Goal: Task Accomplishment & Management: Manage account settings

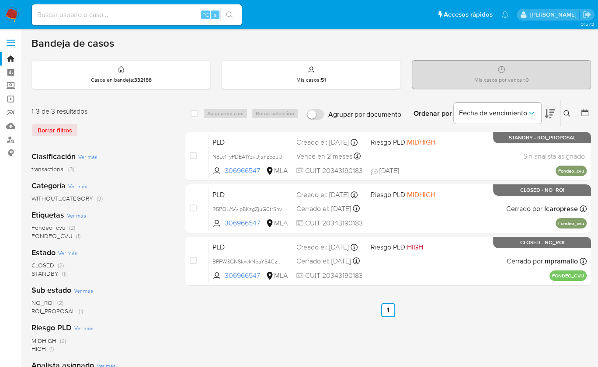
click at [193, 125] on div "select-all-cases-checkbox Asignarme a mí Borrar selección Agrupar por documento…" at bounding box center [388, 113] width 406 height 27
click at [9, 14] on img at bounding box center [11, 14] width 15 height 15
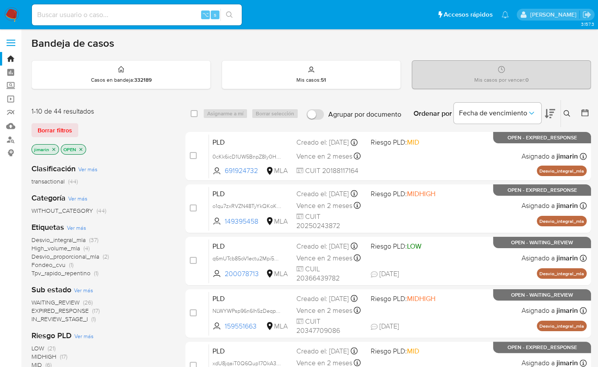
click at [564, 111] on icon at bounding box center [567, 113] width 7 height 7
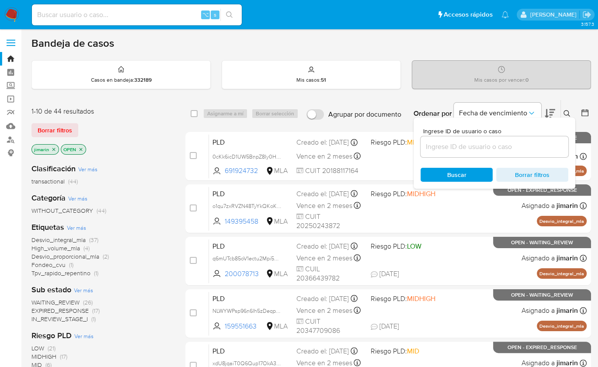
click at [564, 111] on icon at bounding box center [567, 113] width 7 height 7
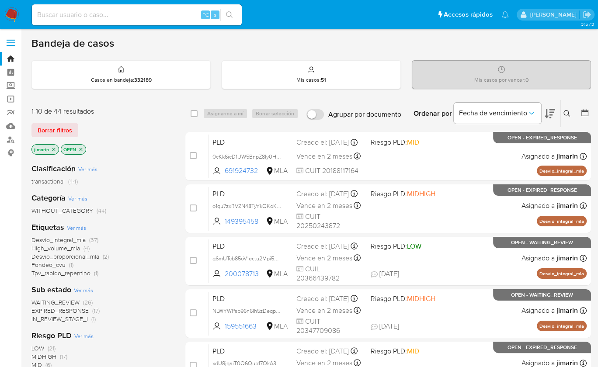
click at [564, 113] on icon at bounding box center [567, 113] width 7 height 7
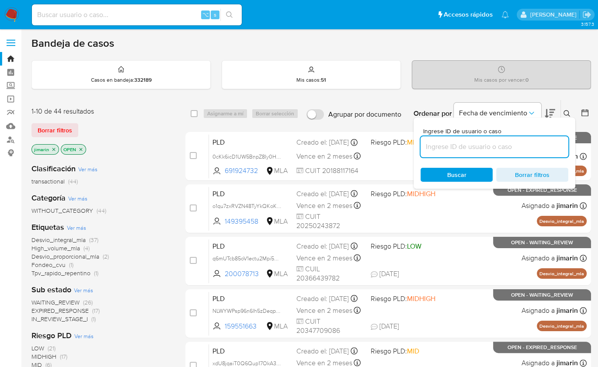
click at [541, 146] on input at bounding box center [495, 146] width 148 height 11
type input "691924732"
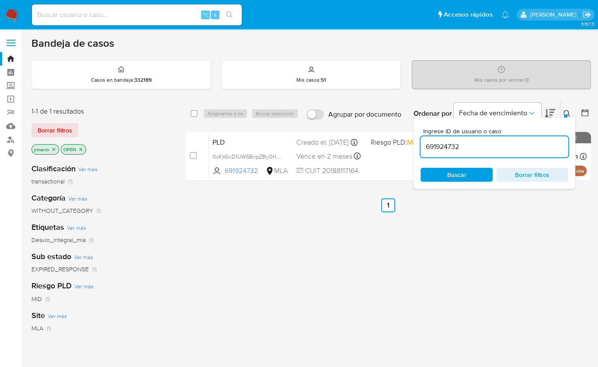
click at [568, 115] on icon at bounding box center [567, 113] width 7 height 7
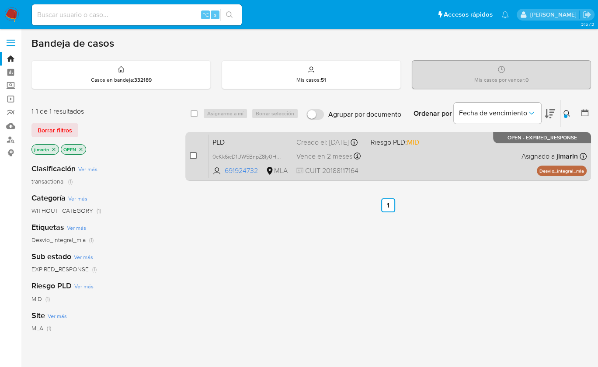
click at [196, 155] on input "checkbox" at bounding box center [193, 155] width 7 height 7
checkbox input "true"
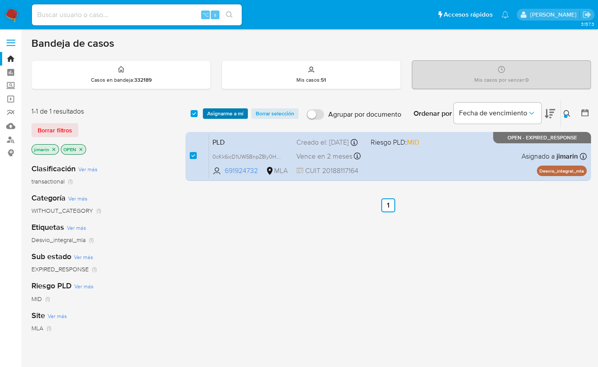
click at [216, 112] on span "Asignarme a mí" at bounding box center [225, 113] width 36 height 9
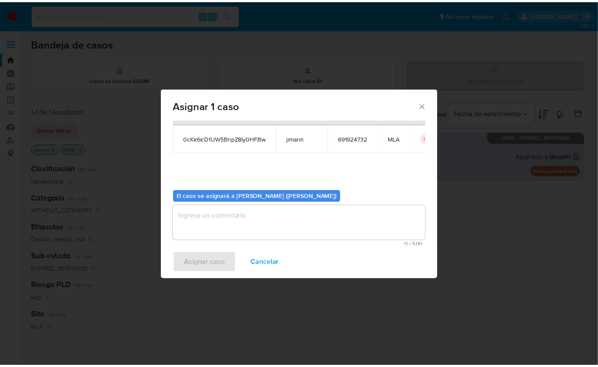
scroll to position [45, 0]
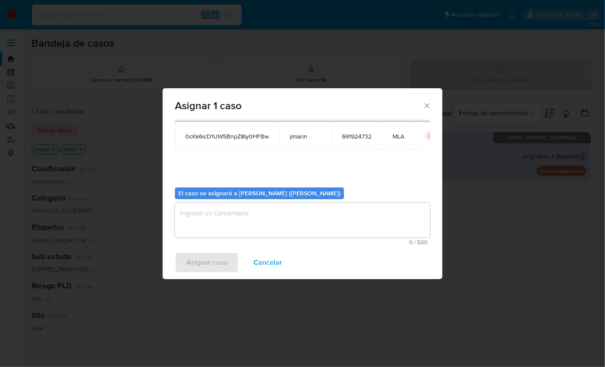
click at [241, 230] on textarea "assign-modal" at bounding box center [302, 220] width 255 height 35
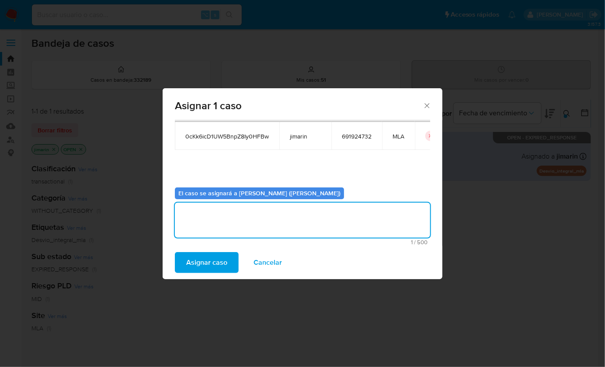
click at [212, 261] on span "Asignar caso" at bounding box center [206, 262] width 41 height 19
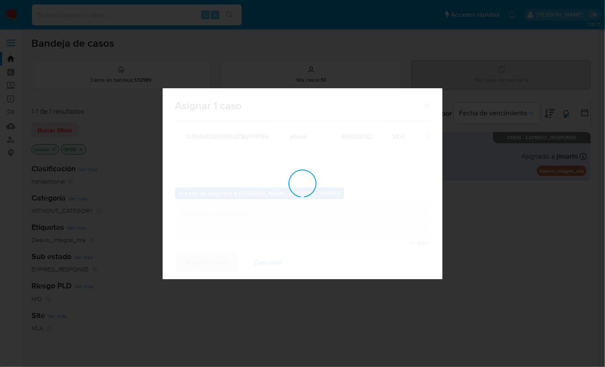
checkbox input "false"
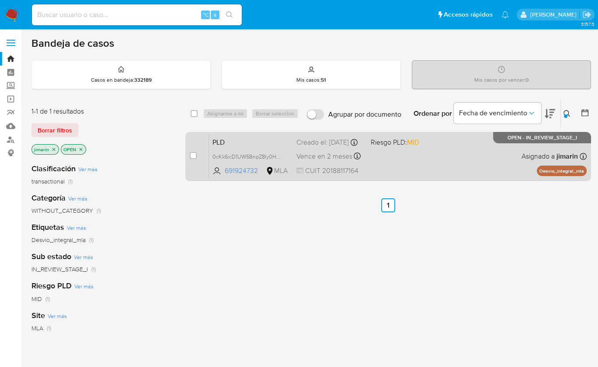
click at [414, 172] on div "PLD 0cKk6icD1UW5BnpZ8Iy0HFBw 691924732 MLA Riesgo PLD: MID Creado el: 12/08/202…" at bounding box center [398, 156] width 378 height 44
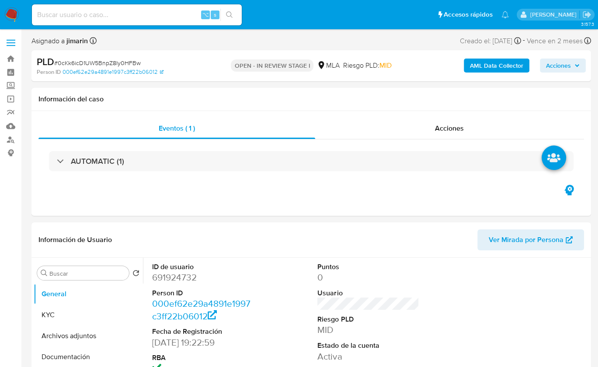
select select "10"
click at [108, 63] on span "# 0cKk6icD1UW5BnpZ8Iy0HFBw" at bounding box center [97, 63] width 87 height 9
copy span "0cKk6icD1UW5BnpZ8Iy0HFBw"
click at [192, 279] on dd "691924732" at bounding box center [202, 278] width 101 height 12
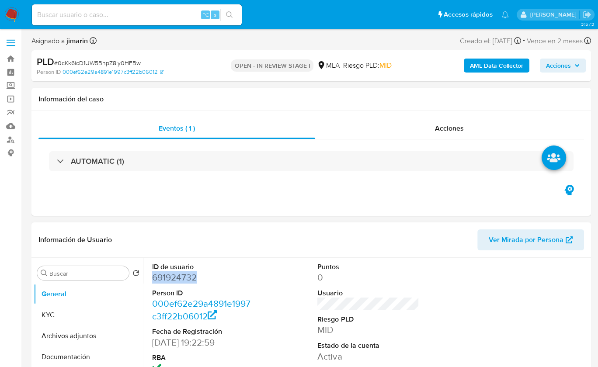
click at [192, 279] on dd "691924732" at bounding box center [202, 278] width 101 height 12
copy dd "691924732"
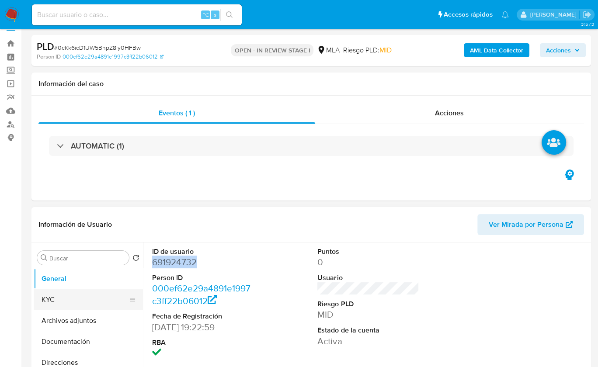
click at [48, 297] on button "KYC" at bounding box center [85, 299] width 102 height 21
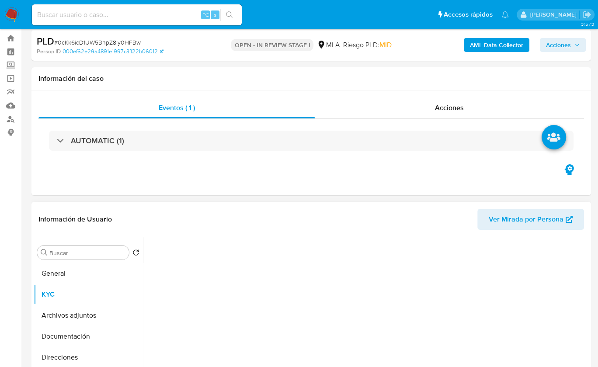
scroll to position [240, 0]
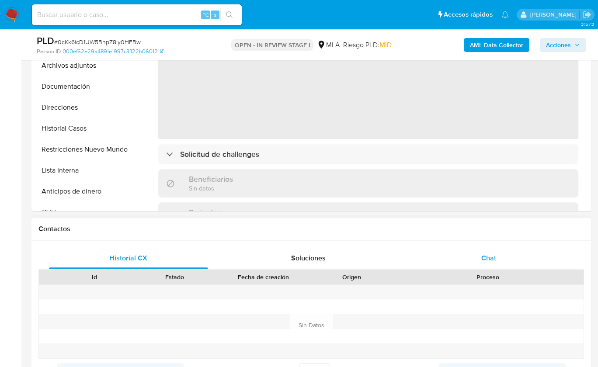
click at [509, 256] on div "Chat" at bounding box center [488, 258] width 159 height 21
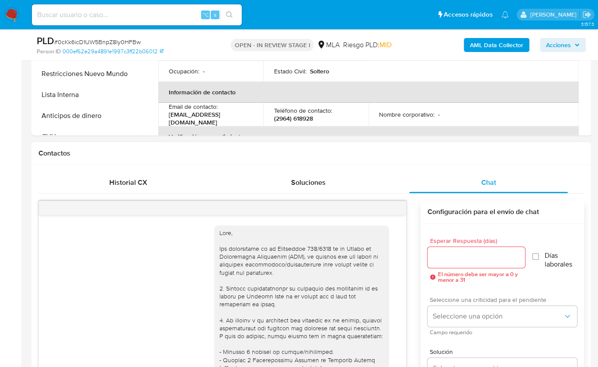
scroll to position [370, 0]
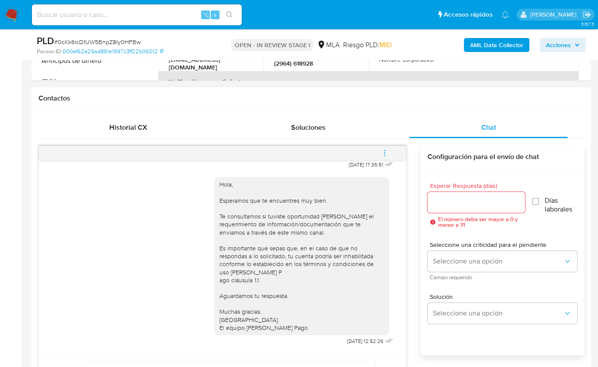
click at [383, 152] on icon "menu-action" at bounding box center [385, 153] width 8 height 8
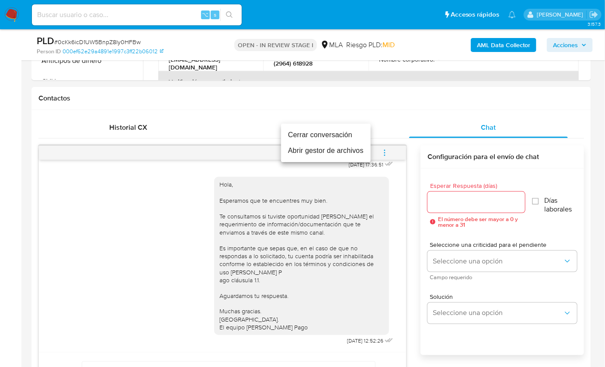
click at [317, 133] on li "Cerrar conversación" at bounding box center [326, 135] width 90 height 16
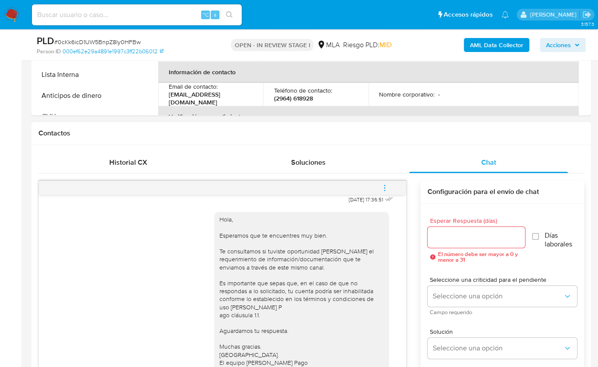
scroll to position [138, 0]
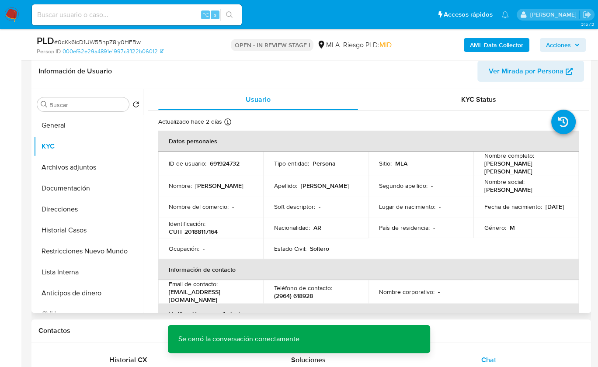
click at [213, 224] on div "Identificación : CUIT 20188117164" at bounding box center [211, 228] width 84 height 16
click at [208, 235] on p "CUIT 20188117164" at bounding box center [193, 232] width 49 height 8
copy p "20188117164"
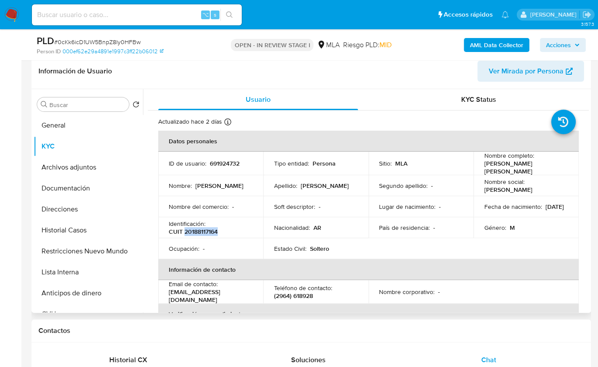
click at [205, 228] on p "CUIT 20188117164" at bounding box center [193, 232] width 49 height 8
click at [390, 79] on header "Información de Usuario Ver Mirada por Persona" at bounding box center [311, 71] width 546 height 21
click at [75, 195] on button "Documentación" at bounding box center [85, 188] width 102 height 21
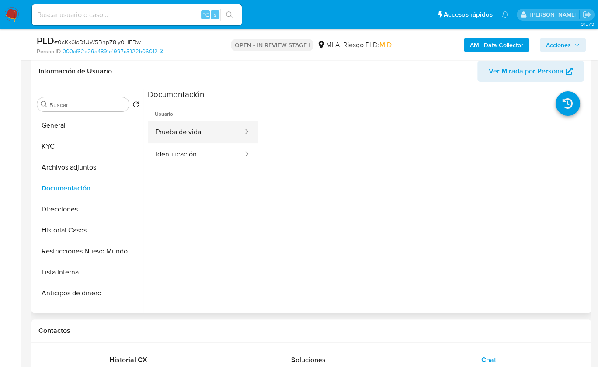
click at [201, 130] on button "Prueba de vida" at bounding box center [196, 132] width 96 height 22
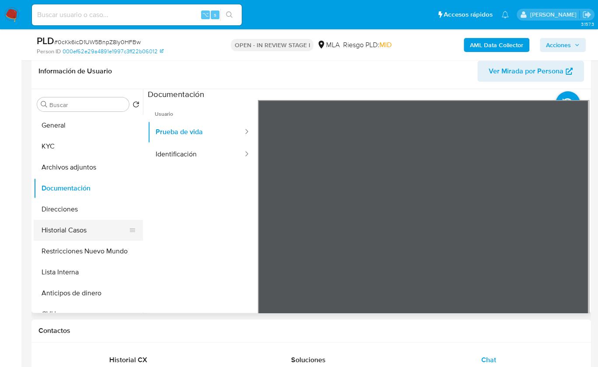
click at [73, 225] on button "Historial Casos" at bounding box center [85, 230] width 102 height 21
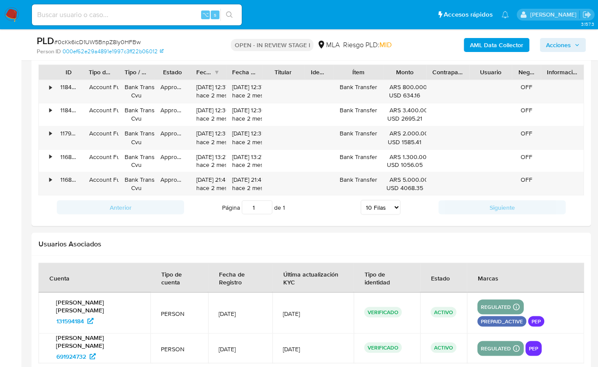
scroll to position [1467, 0]
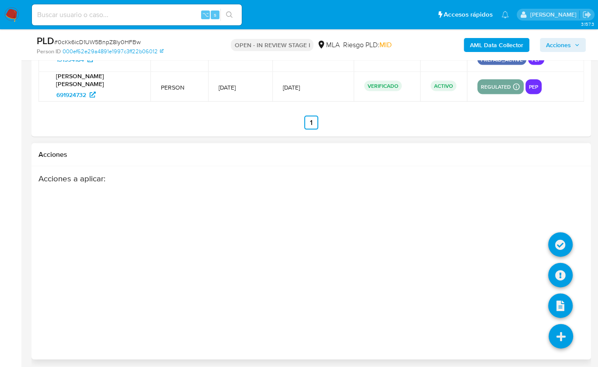
drag, startPoint x: 561, startPoint y: 329, endPoint x: 559, endPoint y: 322, distance: 6.9
click at [561, 329] on icon at bounding box center [561, 336] width 24 height 24
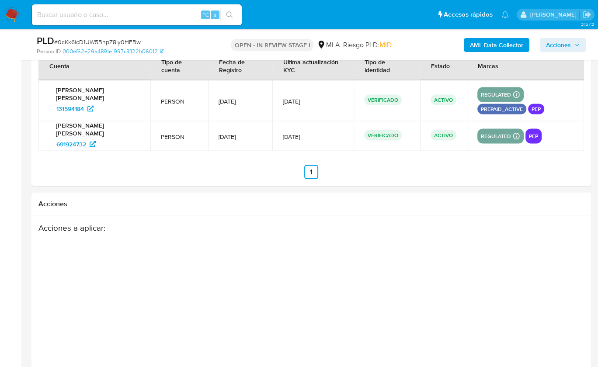
scroll to position [1236, 0]
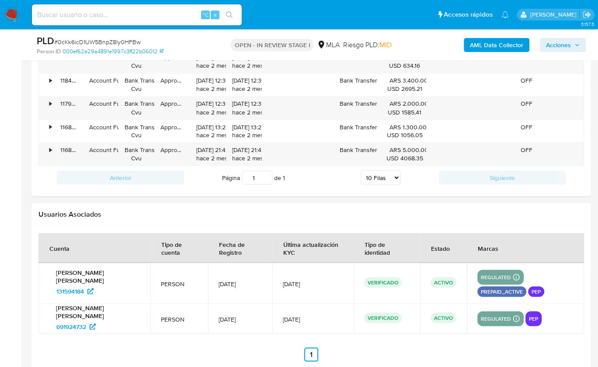
click at [568, 324] on td "regulated Detalle MLA UIF COMPLIES Mark Id MLA_UIF Compliant is_compliant Creat…" at bounding box center [525, 319] width 117 height 30
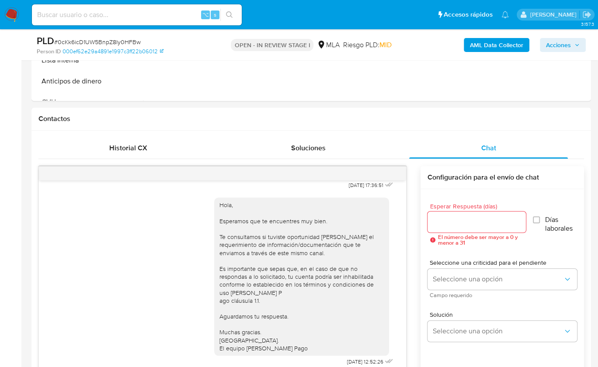
scroll to position [182, 0]
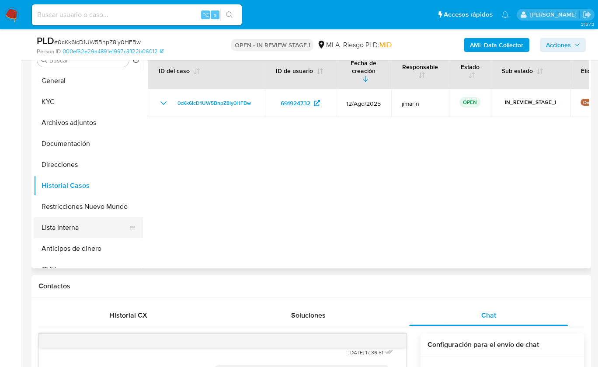
click at [95, 226] on button "Lista Interna" at bounding box center [85, 227] width 102 height 21
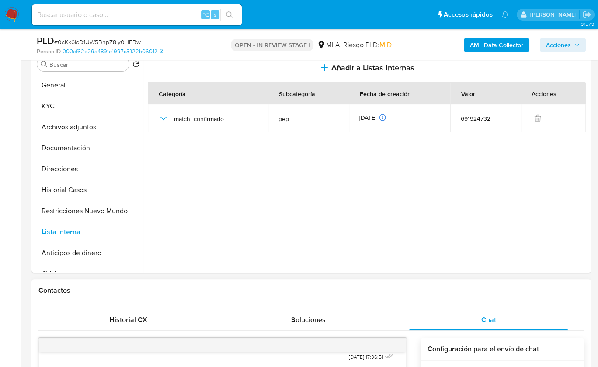
scroll to position [177, 0]
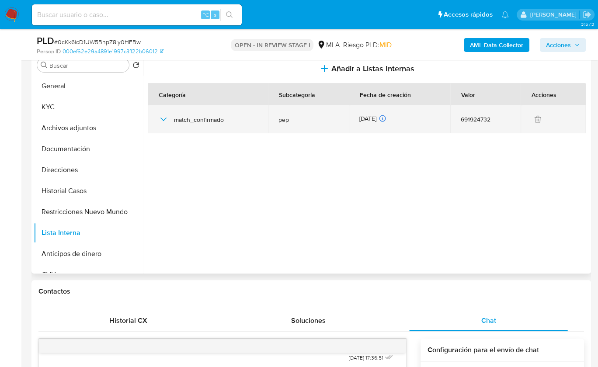
click at [168, 123] on icon "button" at bounding box center [163, 119] width 10 height 10
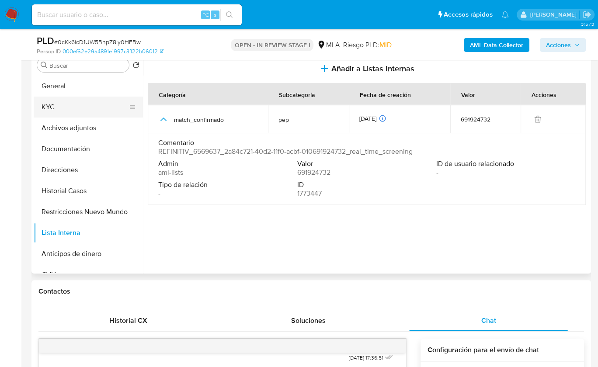
click at [80, 104] on button "KYC" at bounding box center [85, 107] width 102 height 21
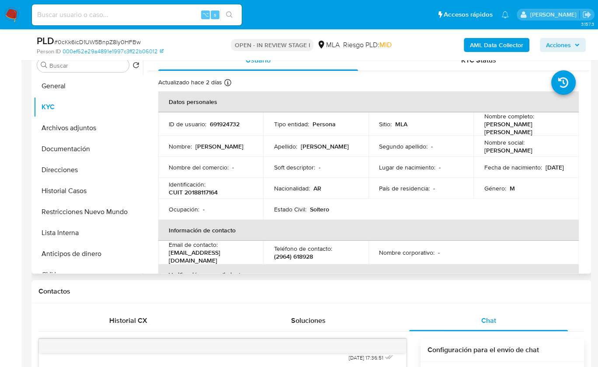
drag, startPoint x: 480, startPoint y: 127, endPoint x: 513, endPoint y: 132, distance: 33.2
click at [513, 132] on td "Nombre completo : Jose Galindo Rodas Fernandez" at bounding box center [526, 124] width 105 height 24
copy p "Jose Galindo Rodas Fernandez"
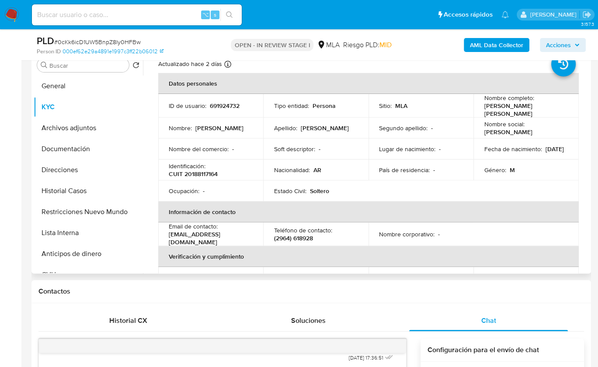
scroll to position [0, 0]
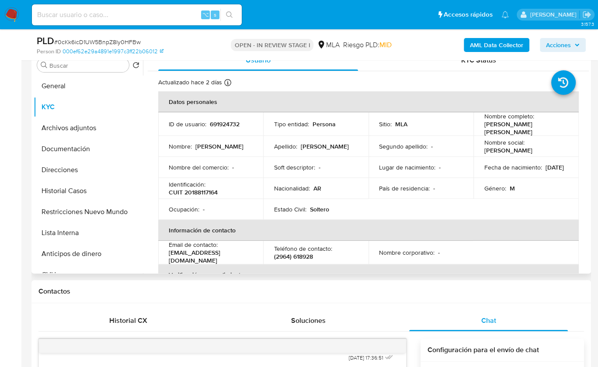
click at [545, 171] on p "10/02/1973" at bounding box center [554, 168] width 18 height 8
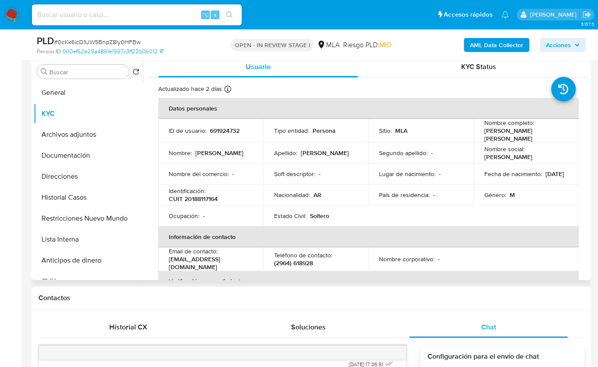
scroll to position [165, 0]
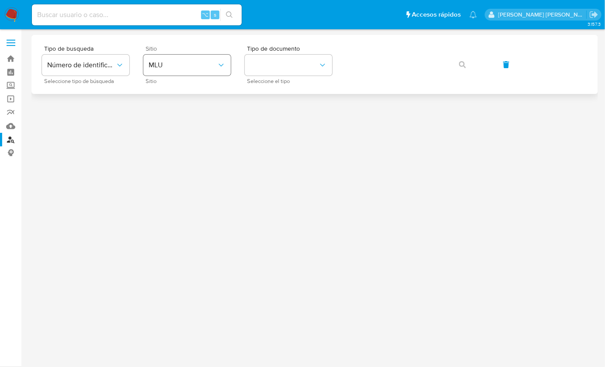
click at [219, 67] on icon "site_id" at bounding box center [221, 65] width 9 height 9
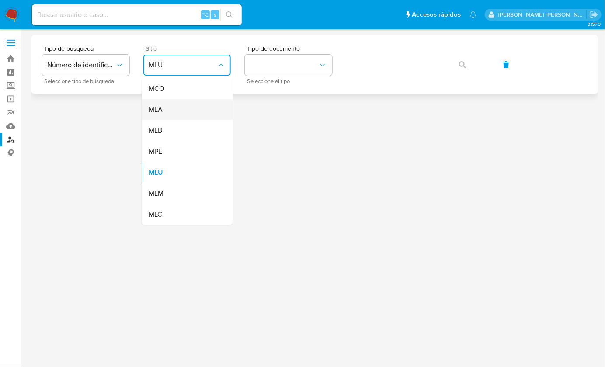
click at [199, 104] on div "MLA" at bounding box center [185, 109] width 72 height 21
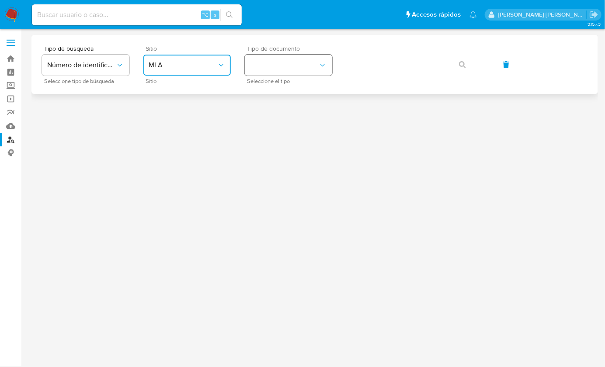
click at [282, 70] on button "identificationType" at bounding box center [288, 65] width 87 height 21
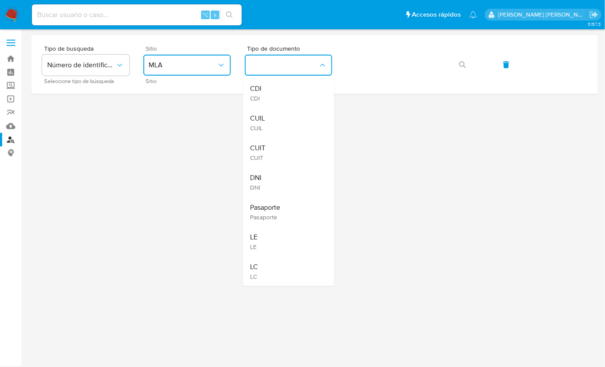
click at [282, 147] on div "CUIT CUIT" at bounding box center [286, 153] width 72 height 30
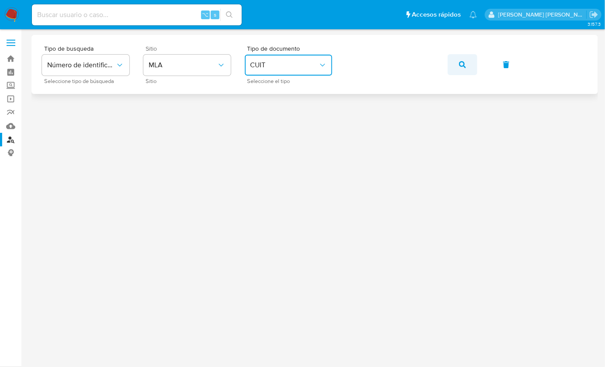
click at [467, 70] on button "button" at bounding box center [463, 64] width 30 height 21
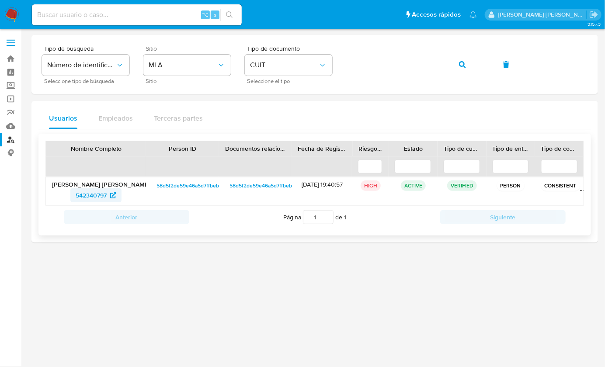
click at [93, 195] on span "542340797" at bounding box center [91, 195] width 31 height 14
click at [466, 65] on button "button" at bounding box center [463, 64] width 30 height 21
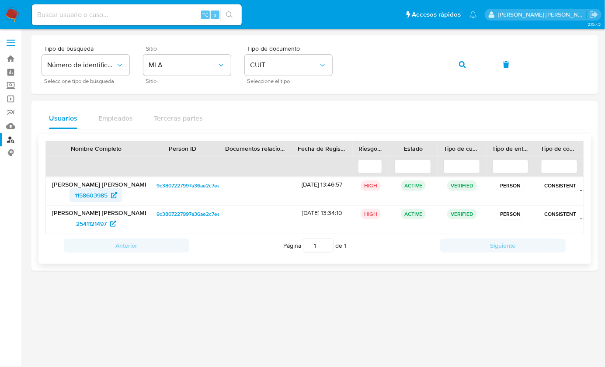
click at [92, 191] on span "1158603985" at bounding box center [91, 195] width 33 height 14
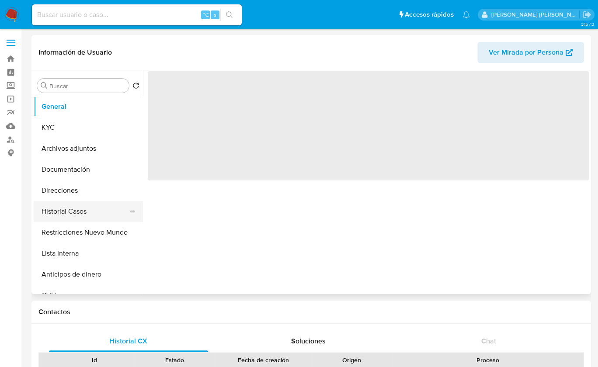
click at [78, 211] on button "Historial Casos" at bounding box center [85, 211] width 102 height 21
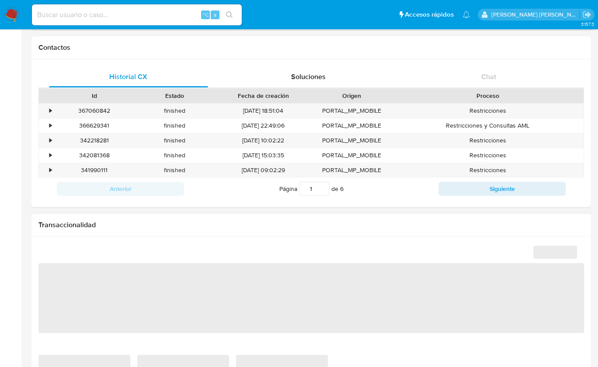
select select "10"
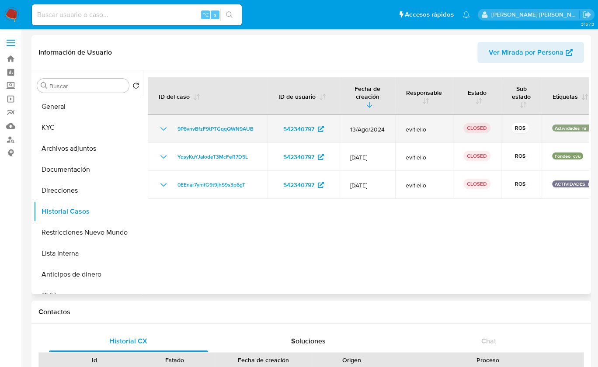
click at [164, 130] on icon "Mostrar/Ocultar" at bounding box center [163, 129] width 10 height 10
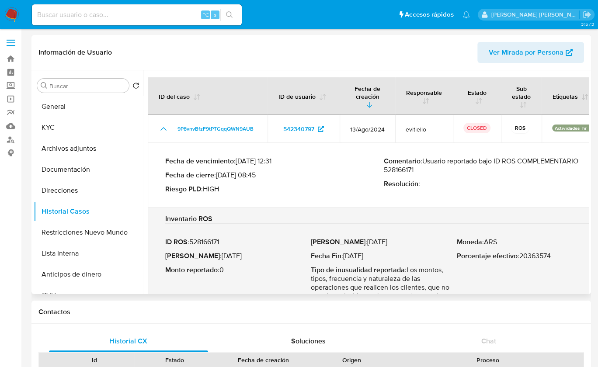
drag, startPoint x: 427, startPoint y: 162, endPoint x: 589, endPoint y: 162, distance: 161.3
click at [589, 162] on div at bounding box center [366, 182] width 446 height 224
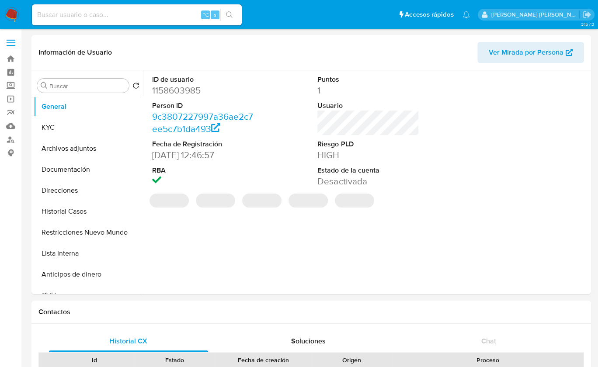
select select "10"
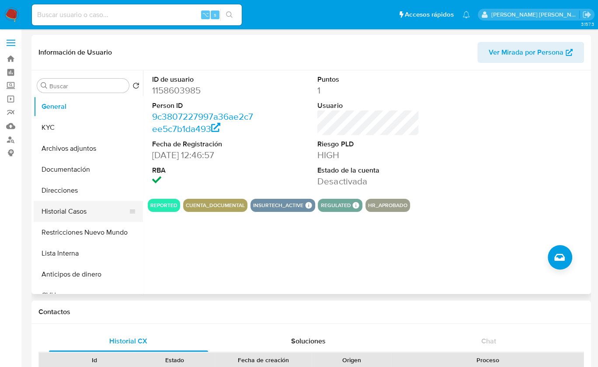
click at [92, 217] on button "Historial Casos" at bounding box center [85, 211] width 102 height 21
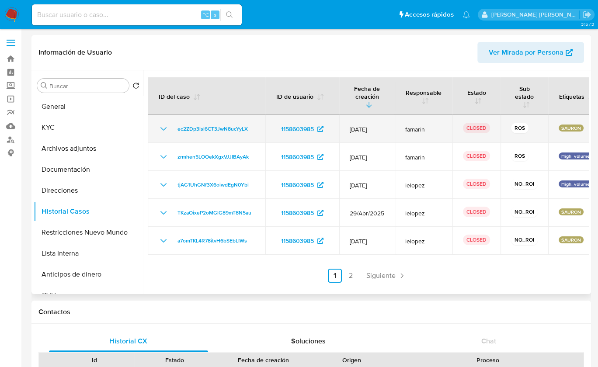
click at [164, 128] on icon "Mostrar/Ocultar" at bounding box center [163, 129] width 10 height 10
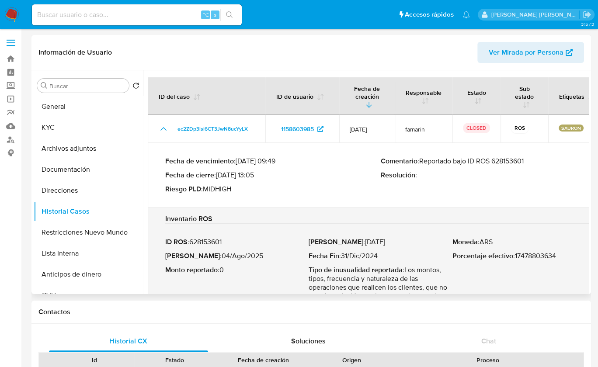
drag, startPoint x: 424, startPoint y: 162, endPoint x: 543, endPoint y: 162, distance: 118.9
click at [543, 162] on p "Comentario : Reportado bajo ID ROS 628153601" at bounding box center [489, 161] width 216 height 9
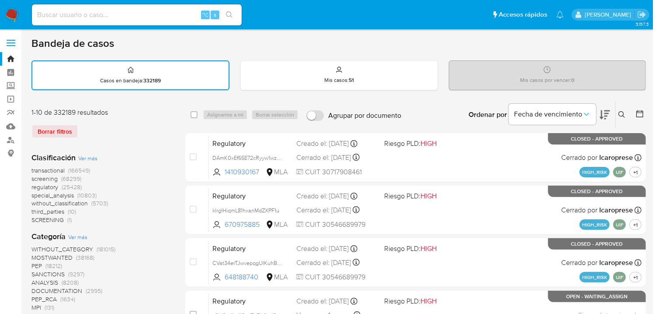
click at [621, 112] on icon at bounding box center [622, 114] width 7 height 7
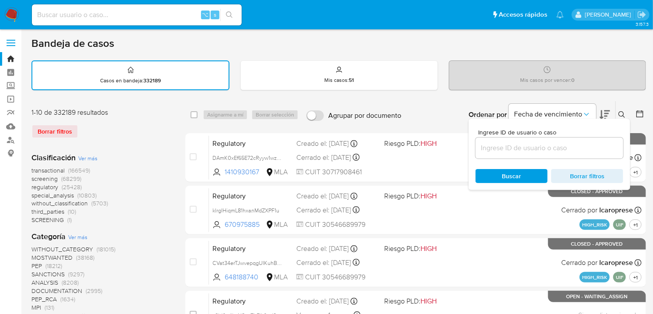
click at [583, 144] on input at bounding box center [550, 147] width 148 height 11
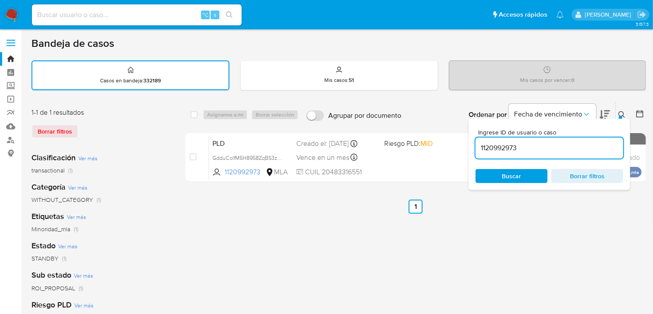
click at [625, 119] on div "Ingrese ID de usuario o caso 1120992973 Buscar Borrar filtros" at bounding box center [550, 153] width 162 height 71
click at [625, 114] on icon at bounding box center [622, 114] width 7 height 7
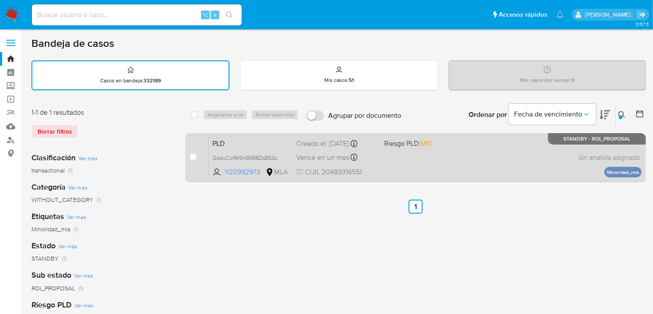
click at [484, 166] on div "PLD GdduColfM5H8958ZqBS3ztcg 1120992973 MLA Riesgo PLD: MID Creado el: 12/07/20…" at bounding box center [425, 157] width 433 height 44
click at [280, 156] on span "GdduColfM5H8958ZqBS3ztcg" at bounding box center [249, 157] width 72 height 10
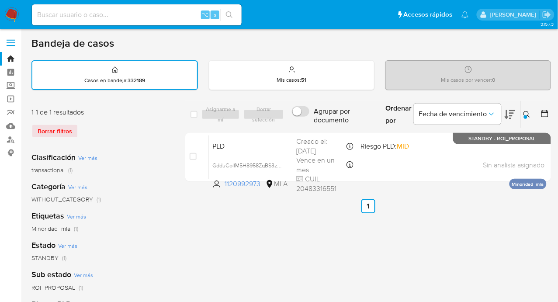
click at [526, 122] on div "Ingrese ID de usuario o caso 1120992973 Buscar Borrar filtros" at bounding box center [528, 114] width 15 height 27
click at [527, 115] on div at bounding box center [525, 116] width 3 height 3
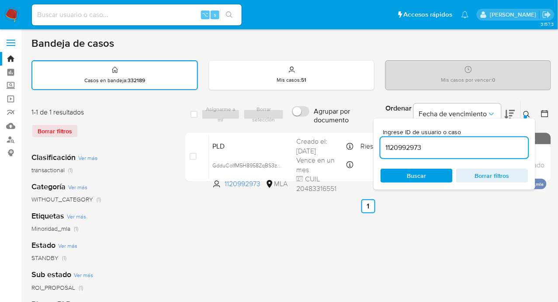
click at [493, 152] on input "1120992973" at bounding box center [455, 147] width 148 height 11
type input "512873525"
click at [523, 111] on button at bounding box center [528, 114] width 14 height 10
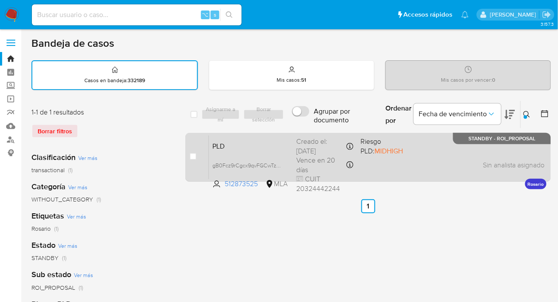
click at [514, 158] on div "PLD gB0Fcz9rCgcx9qvFGCwTzQ0l 512873525 MLA Riesgo PLD: MIDHIGH Creado el: 12/08…" at bounding box center [378, 157] width 338 height 44
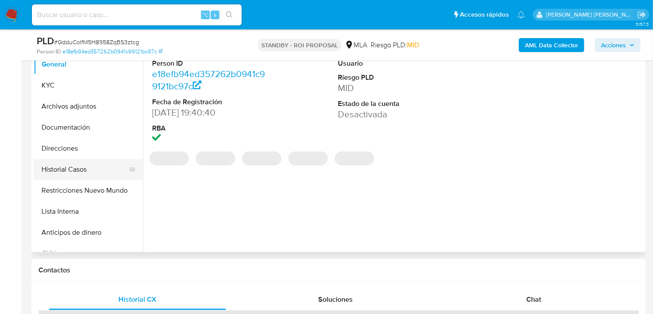
scroll to position [160, 0]
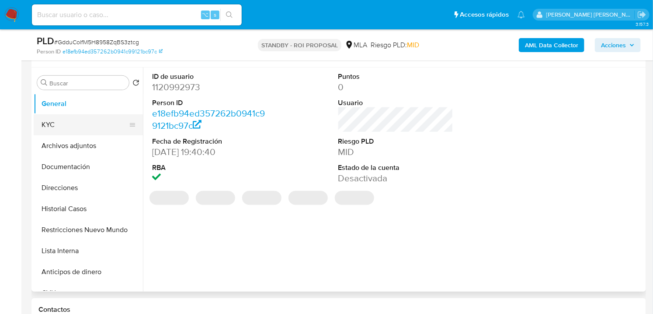
select select "10"
click at [78, 146] on button "Archivos adjuntos" at bounding box center [85, 145] width 102 height 21
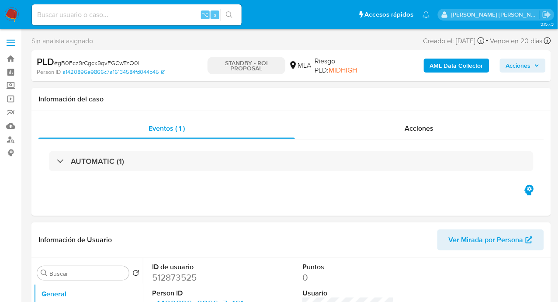
select select "10"
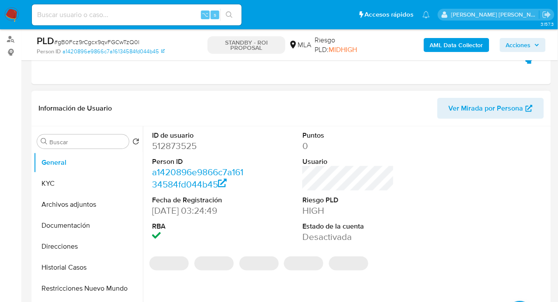
scroll to position [119, 0]
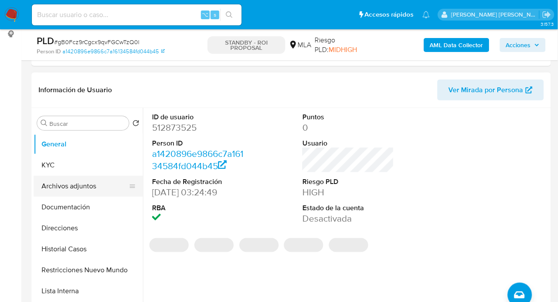
click at [88, 187] on button "Archivos adjuntos" at bounding box center [85, 186] width 102 height 21
